Goal: Task Accomplishment & Management: Manage account settings

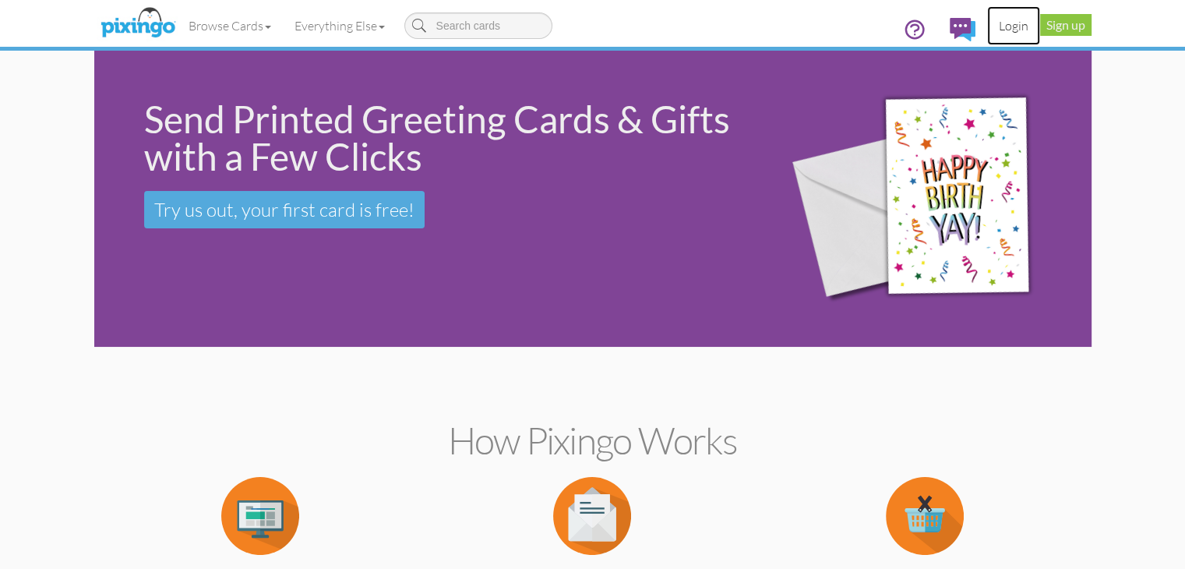
click at [1040, 30] on link "Login" at bounding box center [1013, 25] width 53 height 39
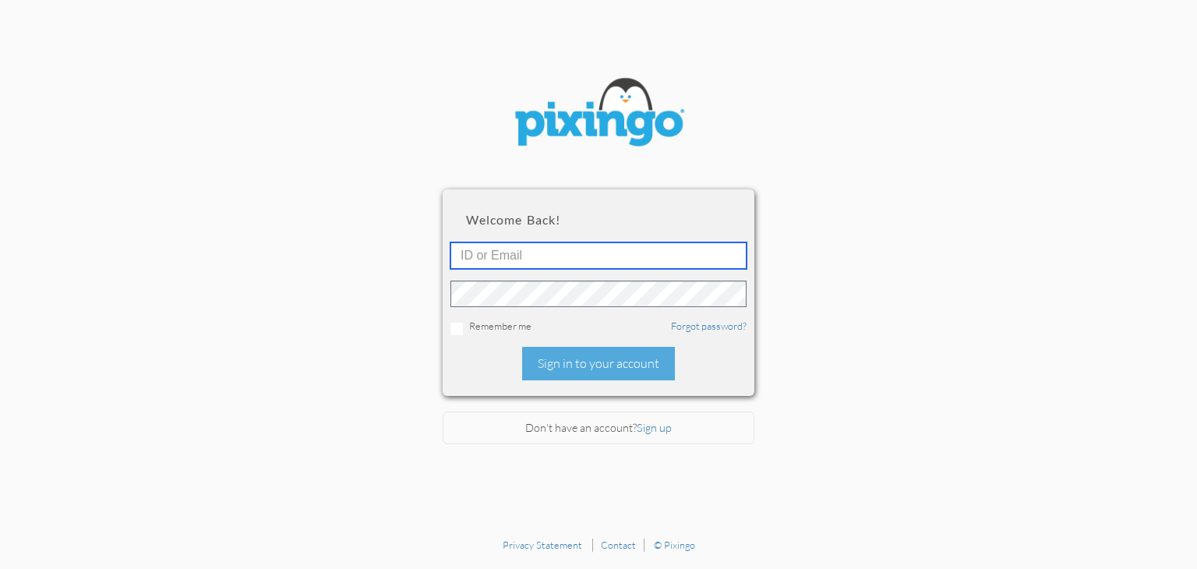
type input "[PERSON_NAME][EMAIL_ADDRESS][DOMAIN_NAME]"
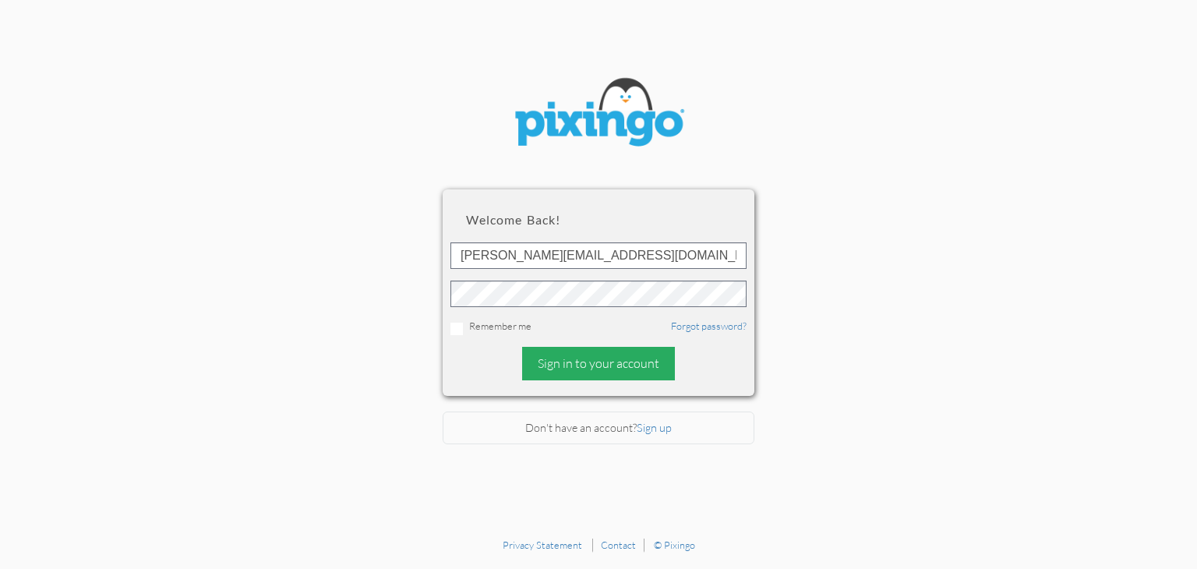
click at [630, 352] on div "Sign in to your account" at bounding box center [598, 364] width 153 height 34
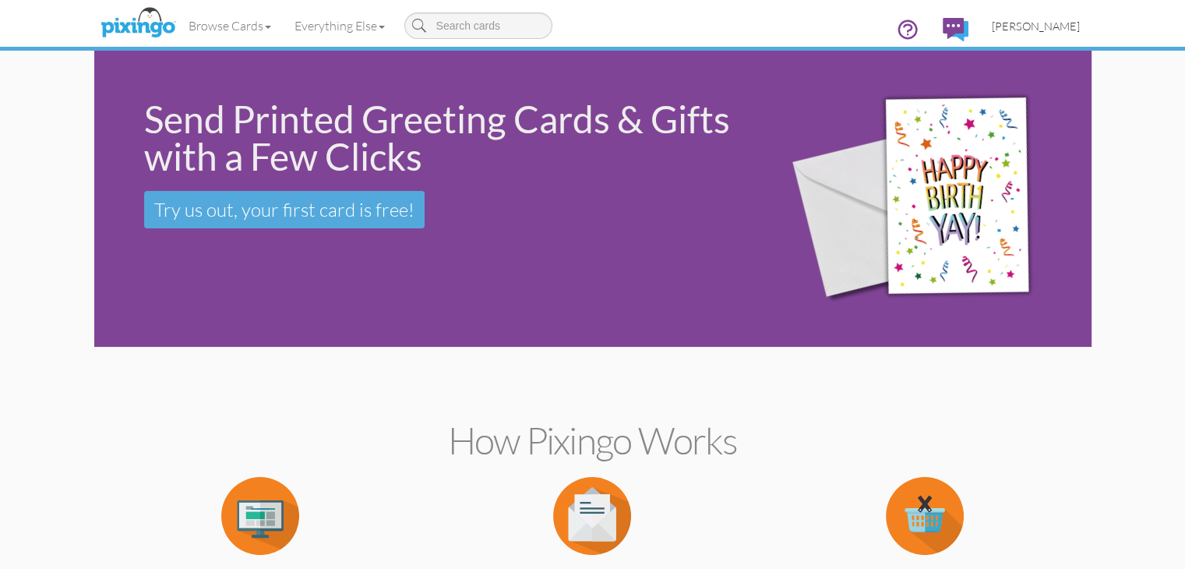
click at [1080, 26] on span "[PERSON_NAME]" at bounding box center [1036, 25] width 88 height 13
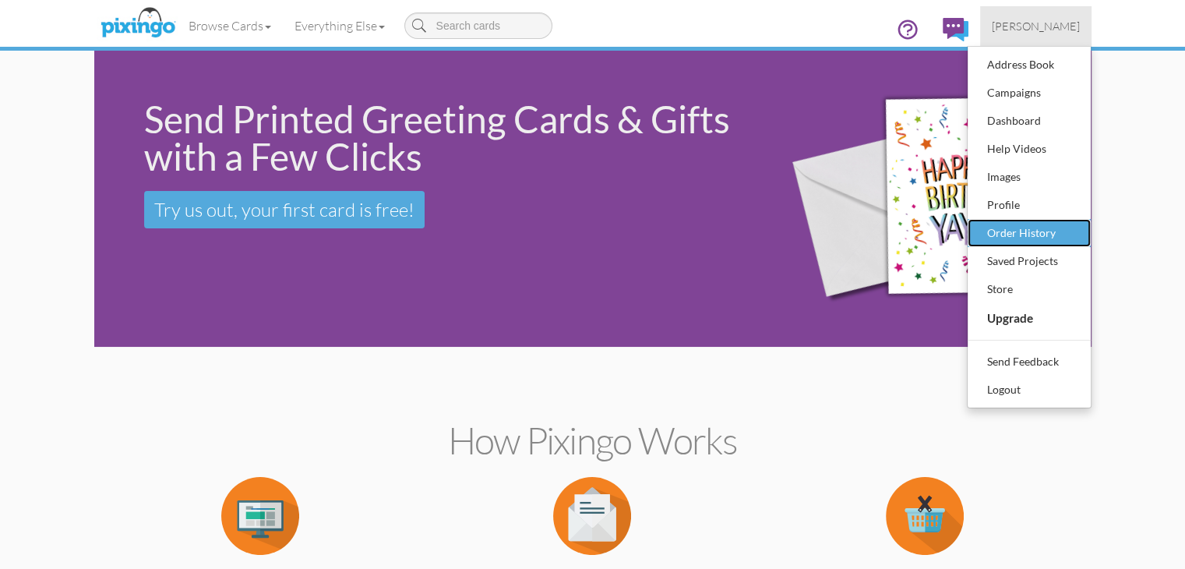
click at [1075, 232] on div "Order History" at bounding box center [1029, 232] width 92 height 23
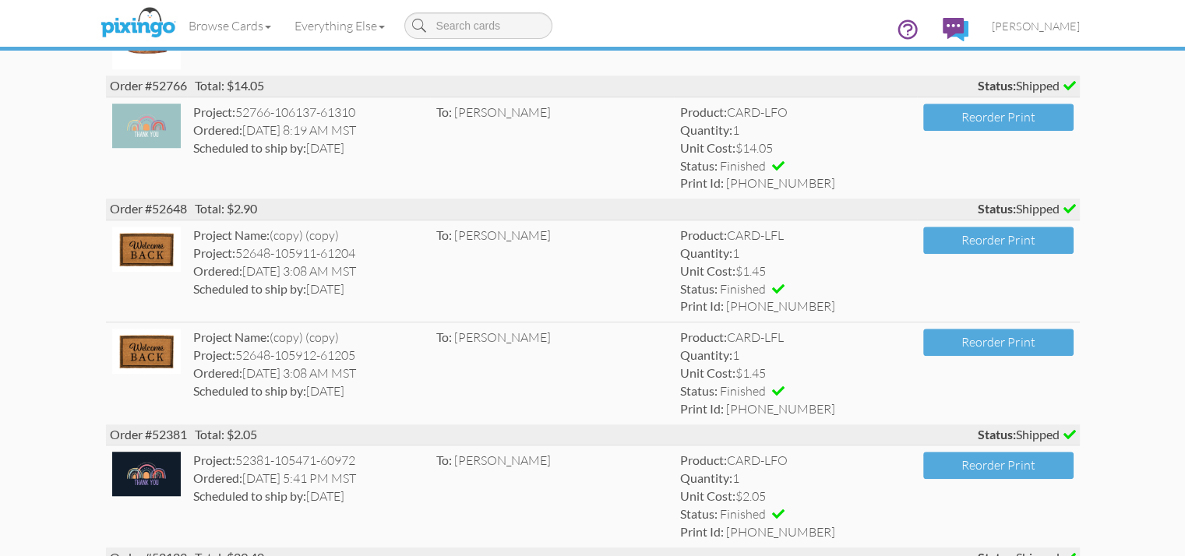
scroll to position [7051, 0]
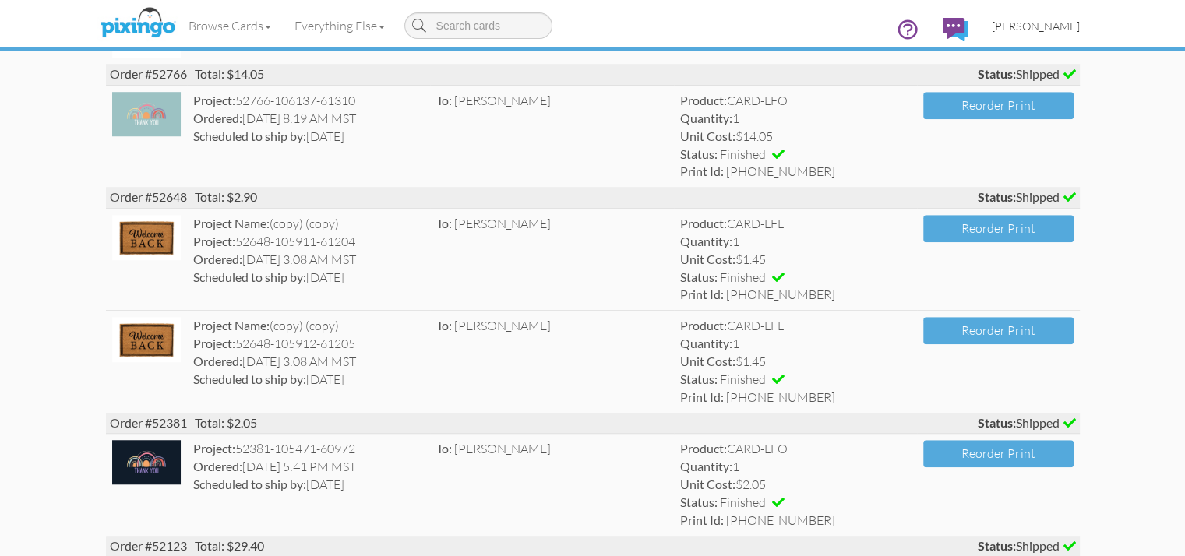
click at [1080, 28] on span "[PERSON_NAME]" at bounding box center [1036, 25] width 88 height 13
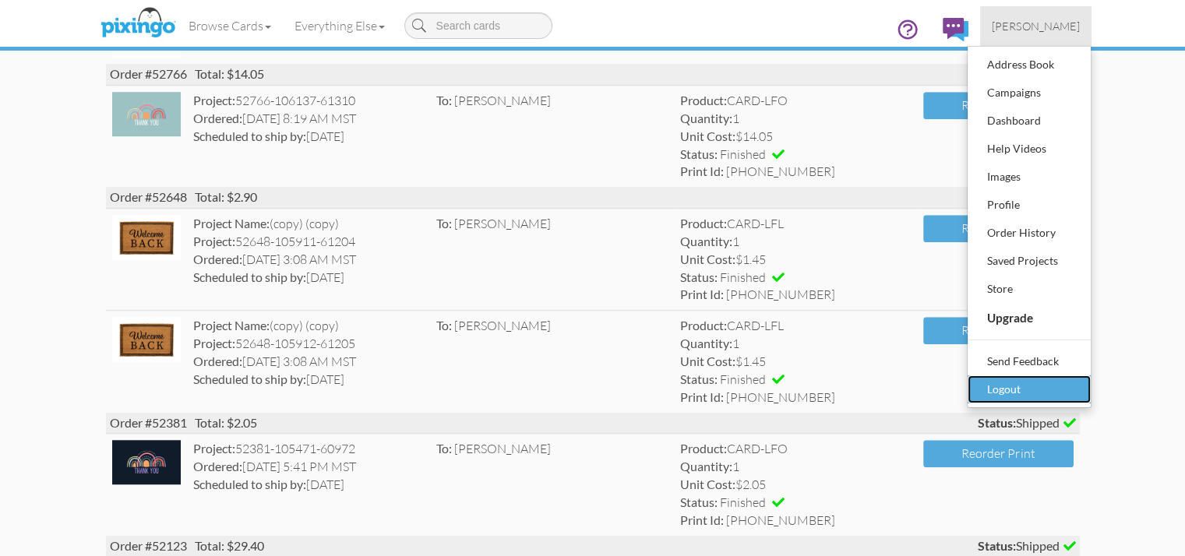
click at [1075, 380] on div "Logout" at bounding box center [1029, 389] width 92 height 23
